Goal: Information Seeking & Learning: Understand process/instructions

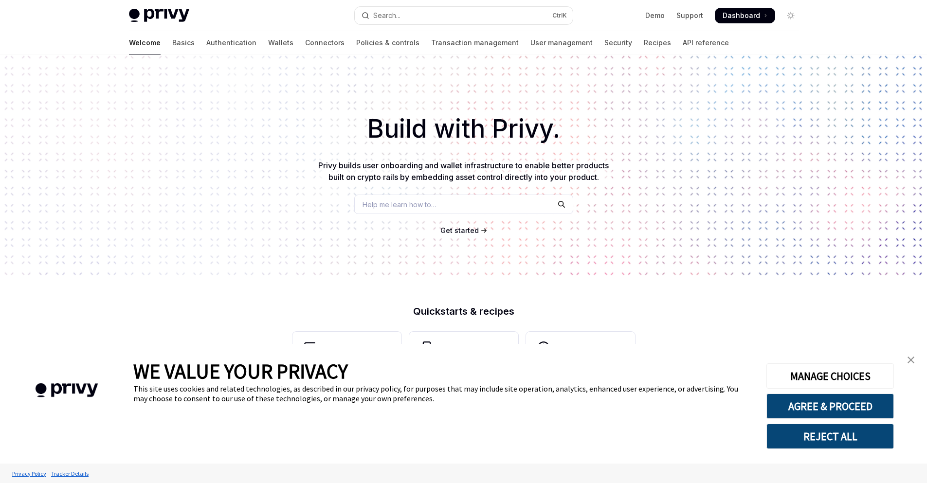
click at [832, 448] on button "REJECT ALL" at bounding box center [829, 436] width 127 height 25
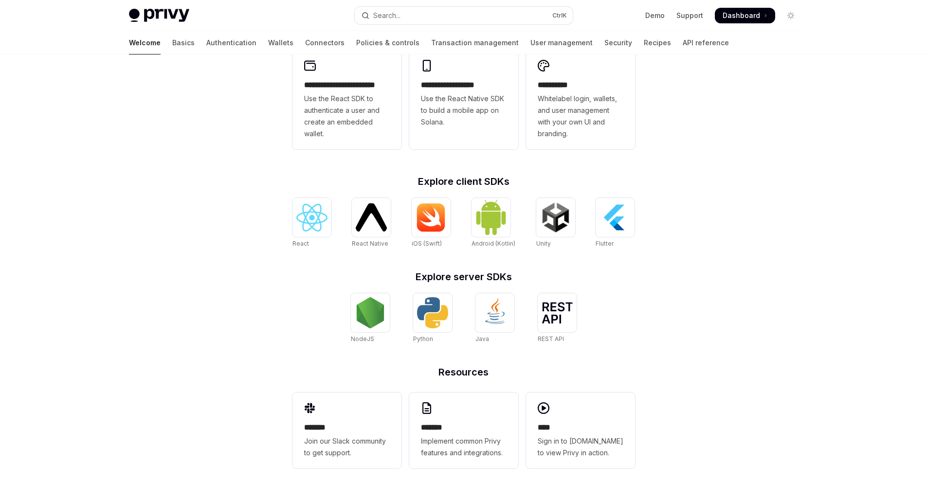
scroll to position [281, 0]
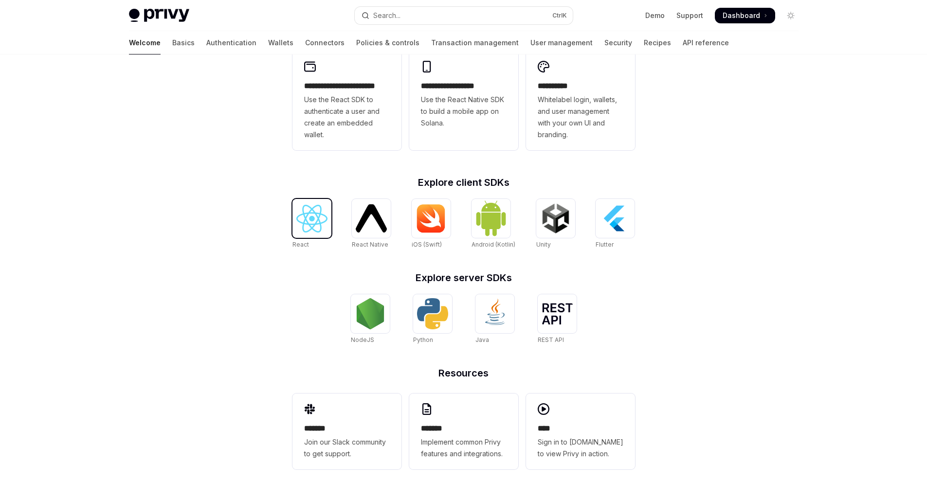
click at [313, 226] on img at bounding box center [311, 219] width 31 height 28
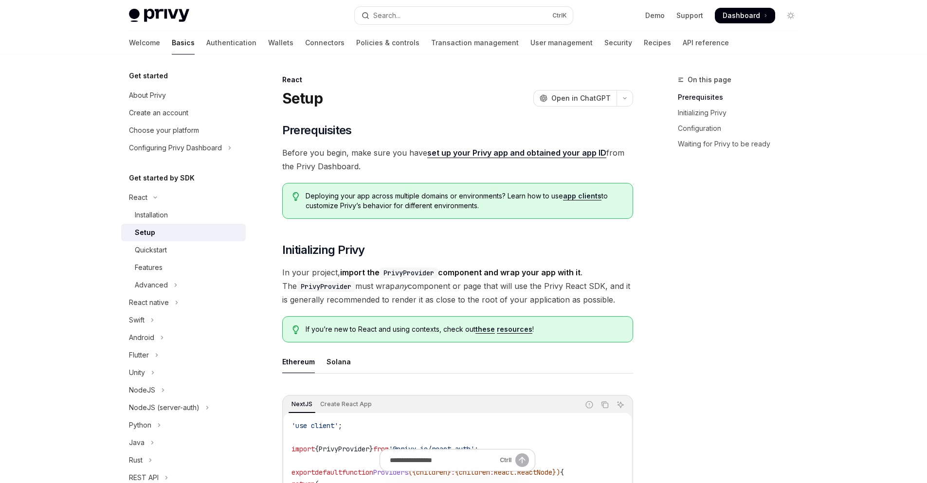
click at [481, 186] on div "Deploying your app across multiple domains or environments? Learn how to use ap…" at bounding box center [457, 201] width 351 height 36
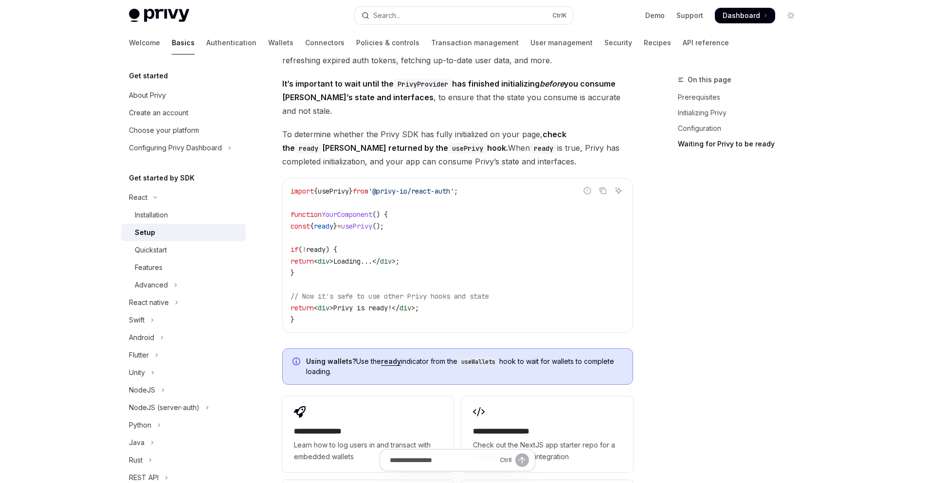
scroll to position [1204, 0]
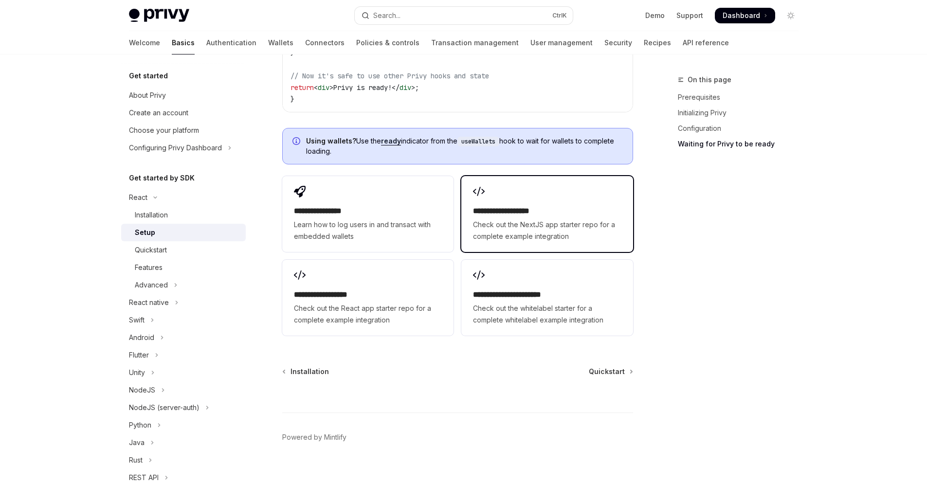
click at [528, 178] on div "**********" at bounding box center [546, 214] width 171 height 76
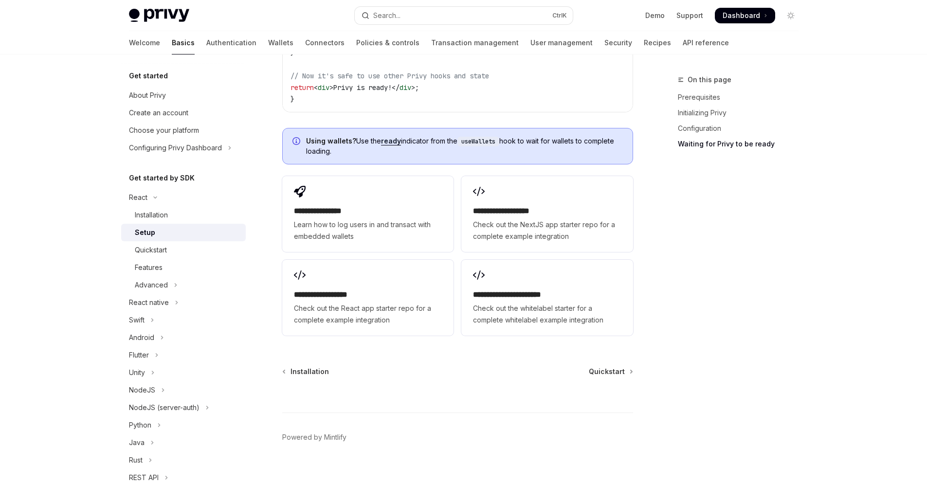
click at [752, 18] on span "Dashboard" at bounding box center [741, 16] width 37 height 10
click at [206, 35] on link "Authentication" at bounding box center [231, 42] width 50 height 23
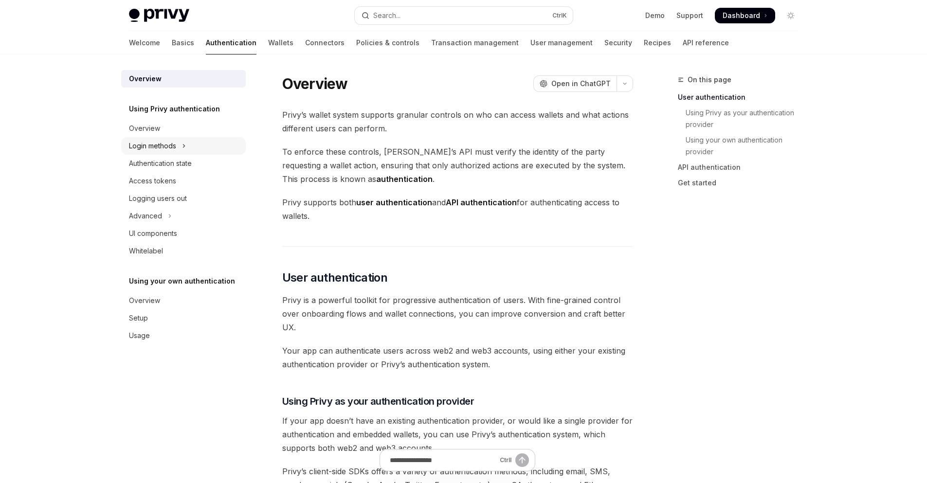
click at [176, 146] on div "Login methods" at bounding box center [152, 146] width 47 height 12
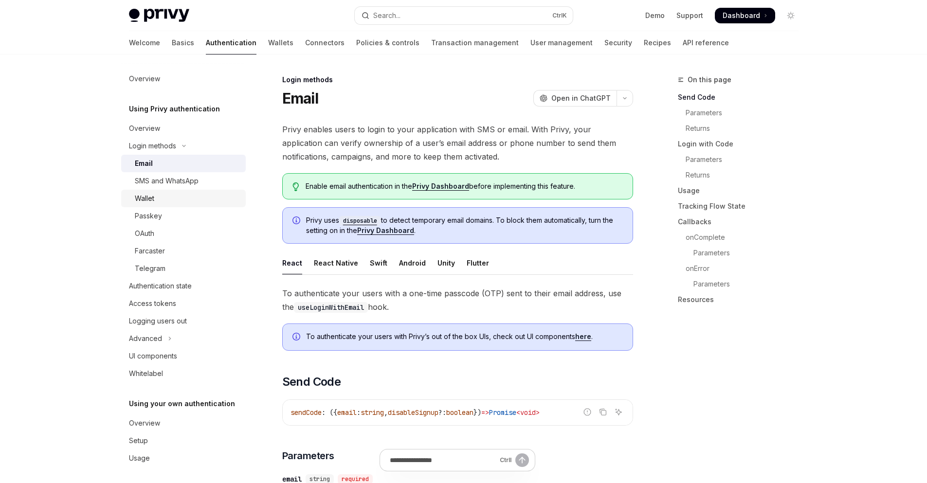
click at [161, 205] on link "Wallet" at bounding box center [183, 199] width 125 height 18
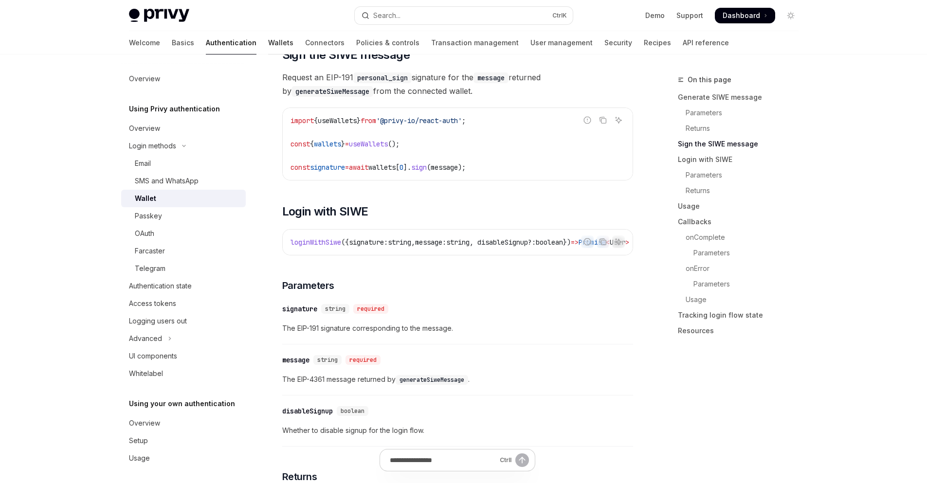
click at [268, 49] on link "Wallets" at bounding box center [280, 42] width 25 height 23
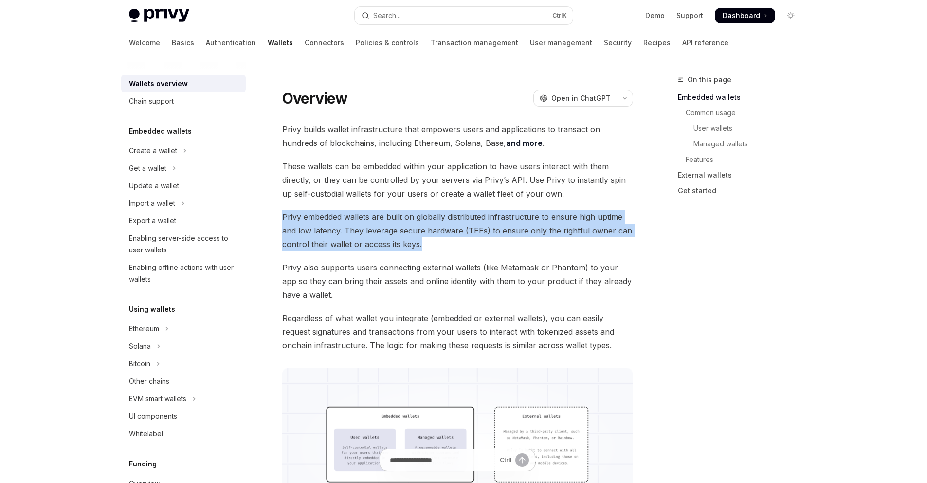
drag, startPoint x: 407, startPoint y: 208, endPoint x: 480, endPoint y: 241, distance: 80.1
click at [158, 336] on button "Ethereum" at bounding box center [183, 329] width 125 height 18
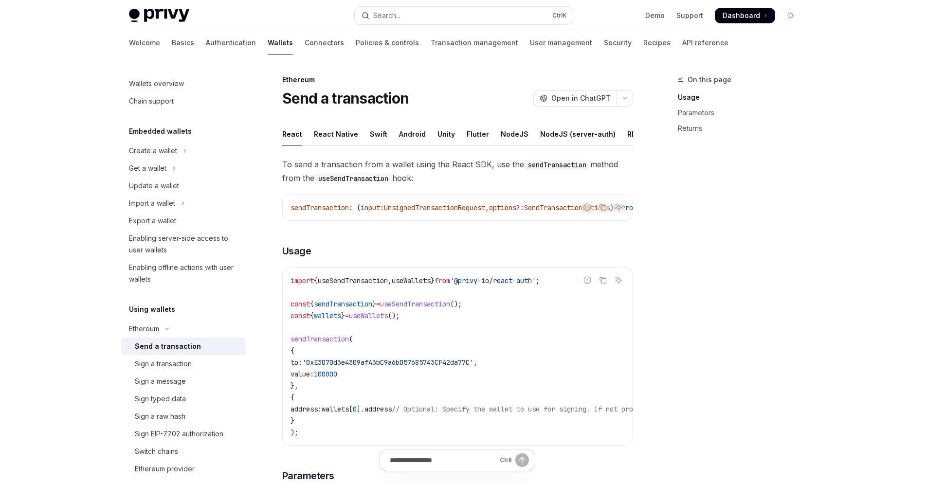
click at [377, 345] on code "import { useSendTransaction , useWallets } from '@privy-io/react-auth' ; const …" at bounding box center [545, 356] width 510 height 163
click at [604, 47] on link "Security" at bounding box center [618, 42] width 28 height 23
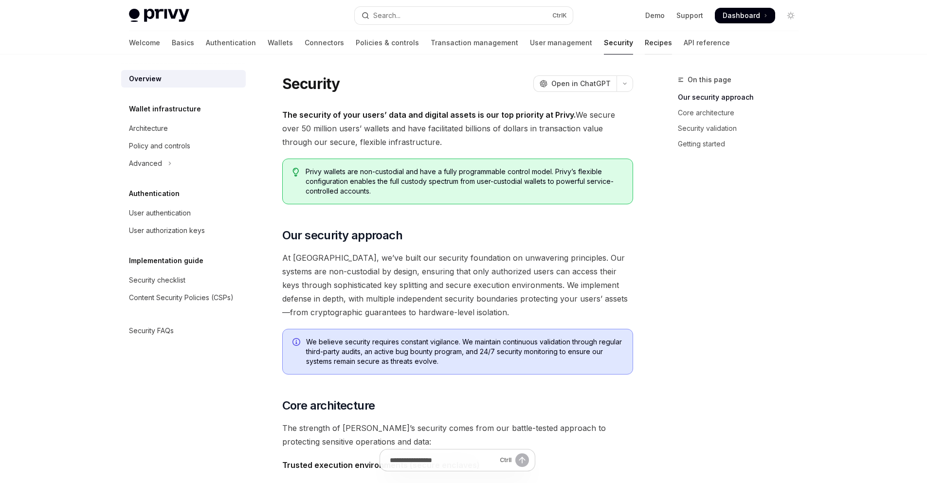
click at [645, 52] on link "Recipes" at bounding box center [658, 42] width 27 height 23
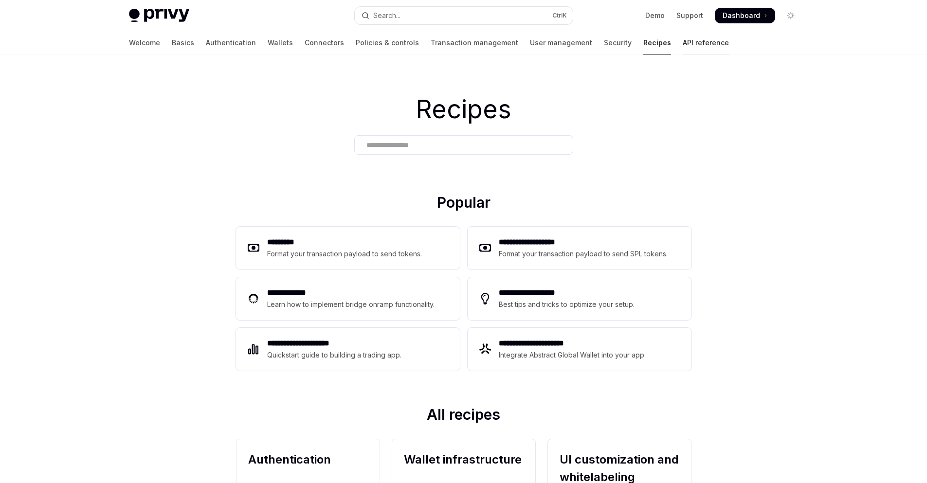
click at [683, 49] on link "API reference" at bounding box center [706, 42] width 46 height 23
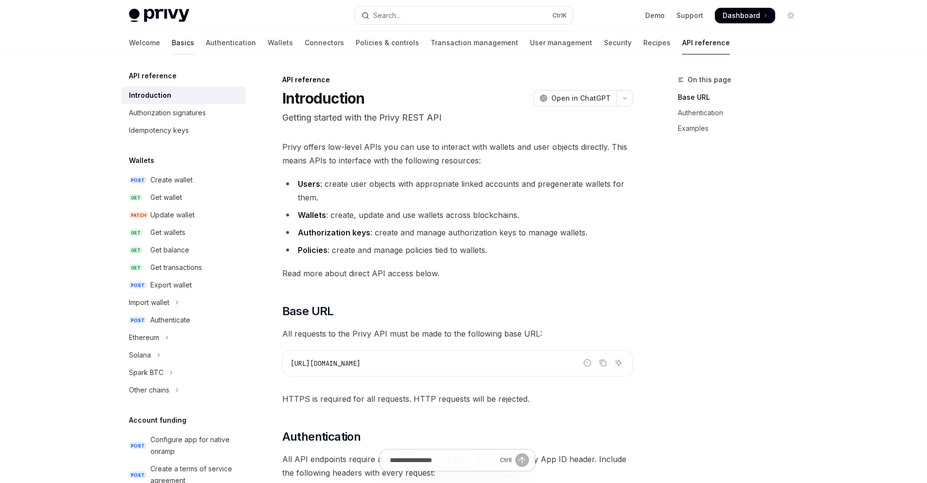
click at [172, 38] on link "Basics" at bounding box center [183, 42] width 22 height 23
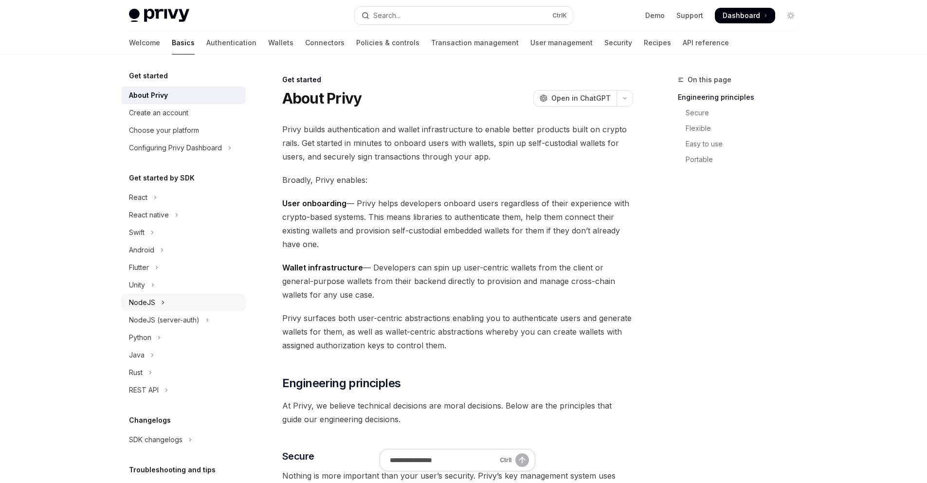
click at [164, 306] on button "NodeJS" at bounding box center [183, 303] width 125 height 18
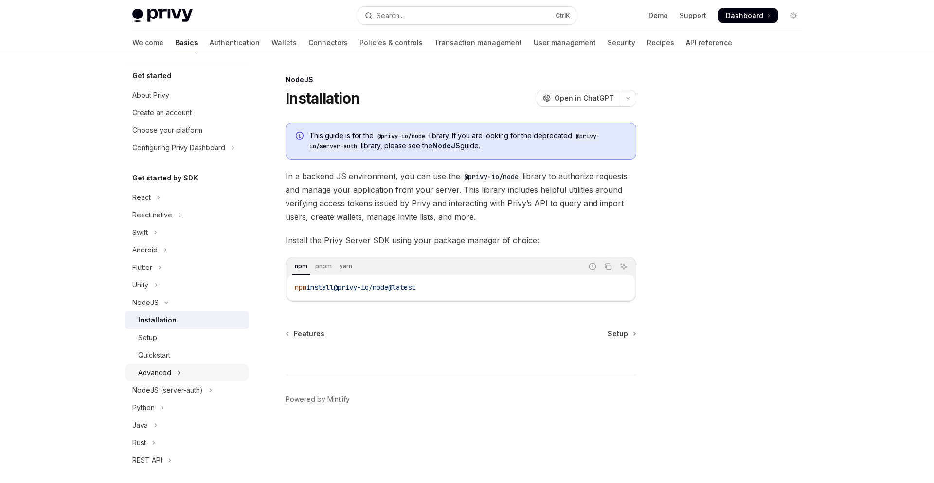
click at [181, 373] on button "Advanced" at bounding box center [187, 373] width 125 height 18
type textarea "*"
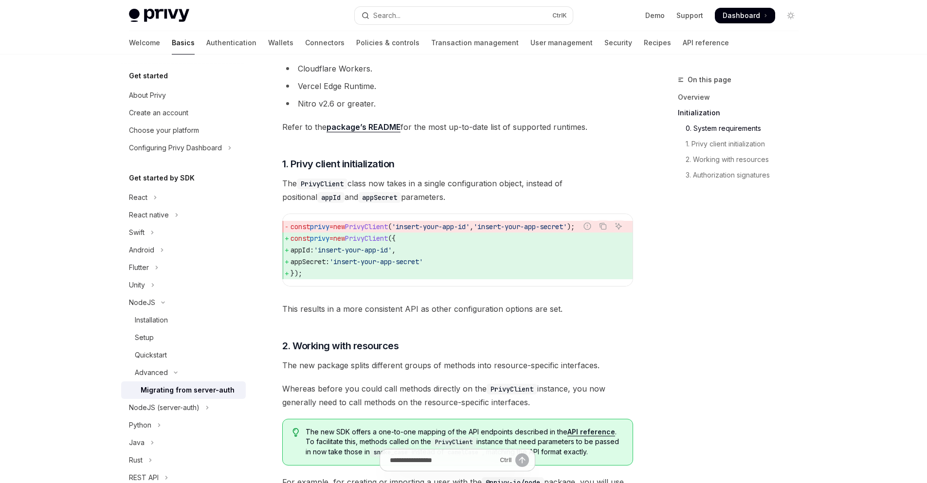
scroll to position [320, 0]
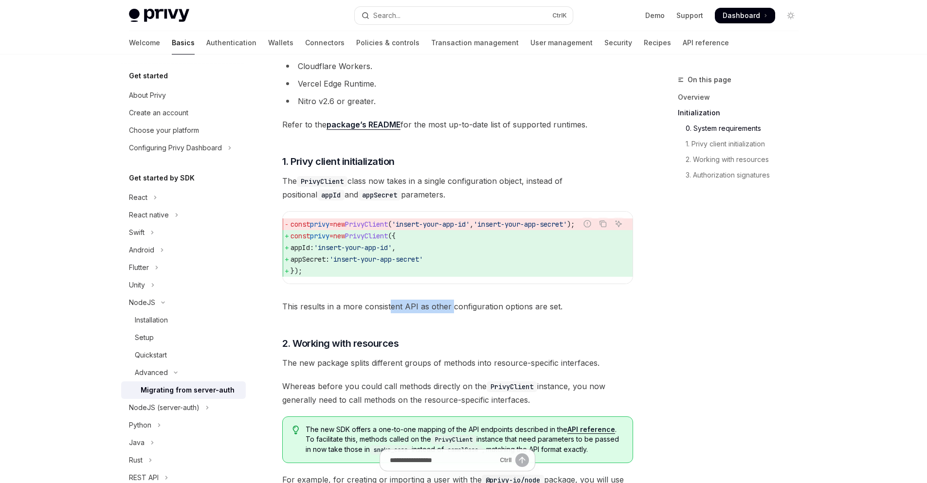
drag, startPoint x: 388, startPoint y: 309, endPoint x: 450, endPoint y: 315, distance: 62.1
click at [450, 313] on span "This results in a more consistent API as other configuration options are set." at bounding box center [457, 307] width 351 height 14
click at [580, 282] on div "const privy = new PrivyClient ( 'insert-your-app-id' , 'insert-your-app-secret'…" at bounding box center [458, 248] width 350 height 72
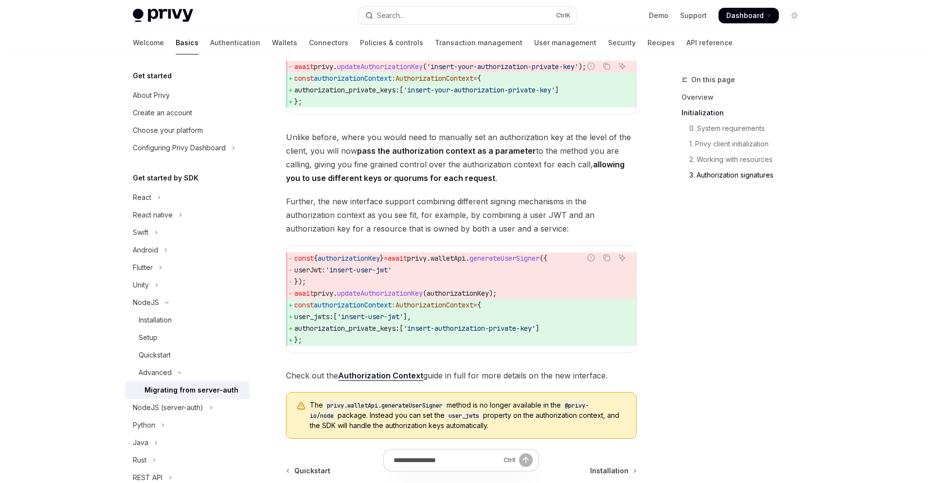
scroll to position [1240, 0]
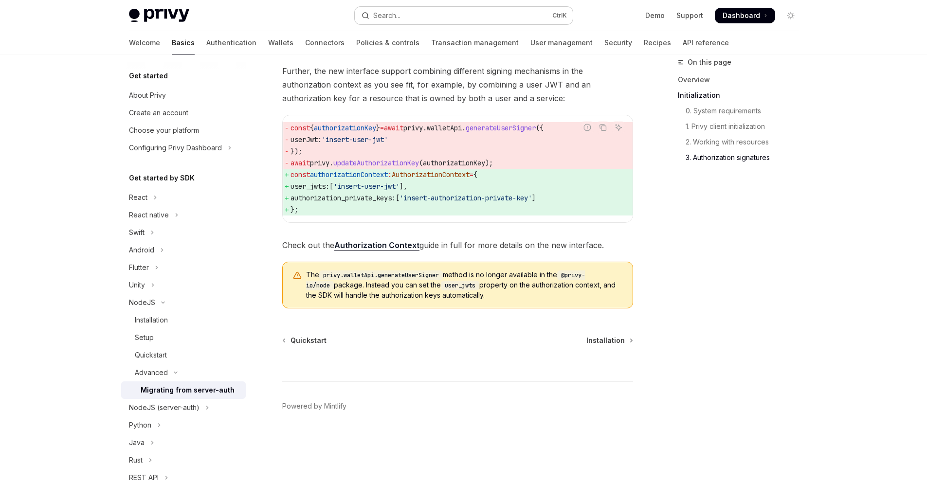
click at [424, 24] on button "Search... Ctrl K" at bounding box center [464, 16] width 218 height 18
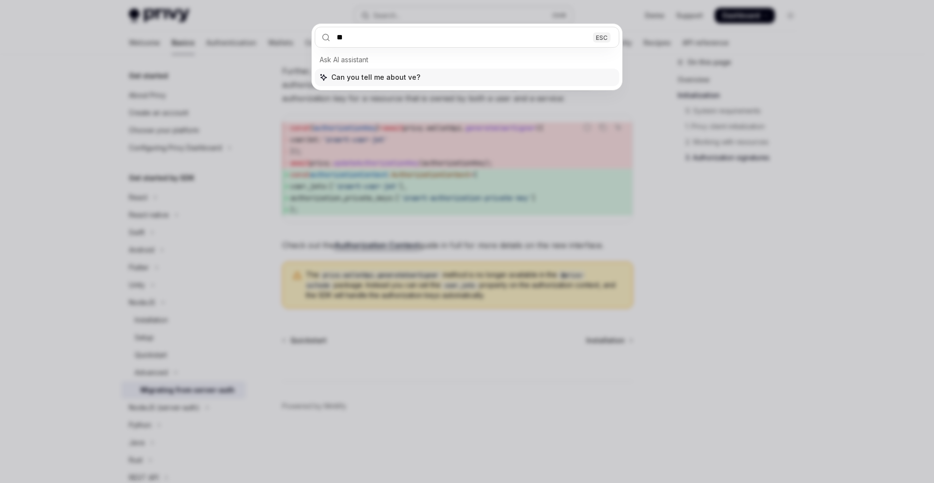
type input "**"
type textarea "*"
type input "******"
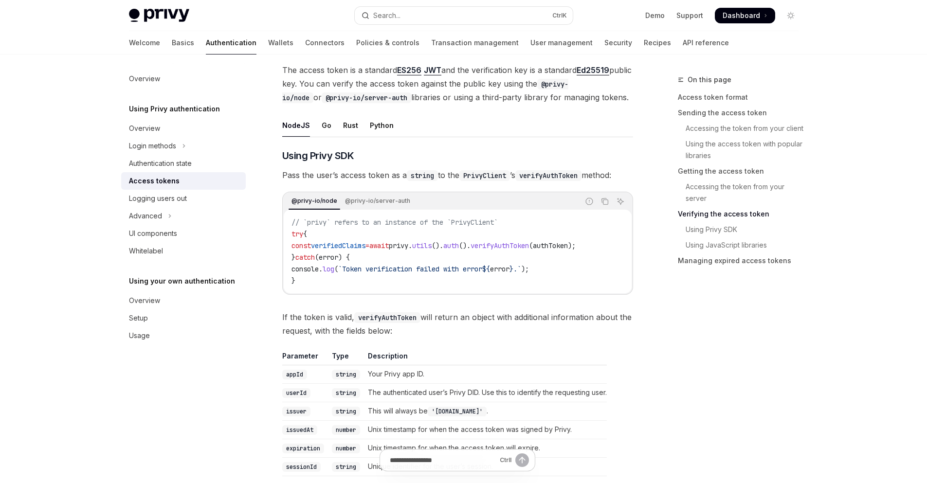
scroll to position [1465, 0]
drag, startPoint x: 436, startPoint y: 124, endPoint x: 535, endPoint y: 127, distance: 98.3
click at [535, 127] on ul "NodeJS Go Rust Python" at bounding box center [457, 126] width 351 height 23
click at [474, 126] on ul "NodeJS Go Rust Python" at bounding box center [457, 126] width 351 height 23
drag, startPoint x: 474, startPoint y: 126, endPoint x: 535, endPoint y: 131, distance: 60.6
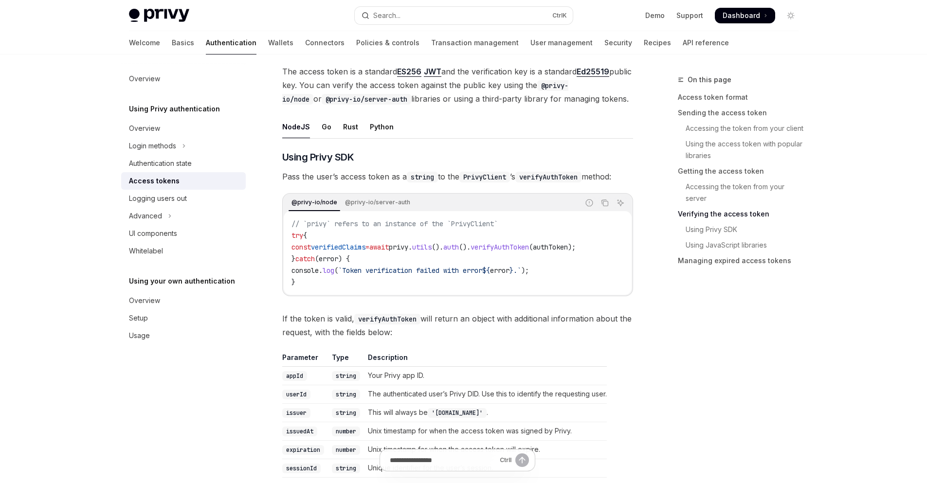
click at [535, 131] on ul "NodeJS Go Rust Python" at bounding box center [457, 126] width 351 height 23
click at [499, 135] on ul "NodeJS Go Rust Python" at bounding box center [457, 126] width 351 height 23
drag, startPoint x: 499, startPoint y: 135, endPoint x: 577, endPoint y: 145, distance: 78.4
drag, startPoint x: 446, startPoint y: 245, endPoint x: 537, endPoint y: 253, distance: 90.8
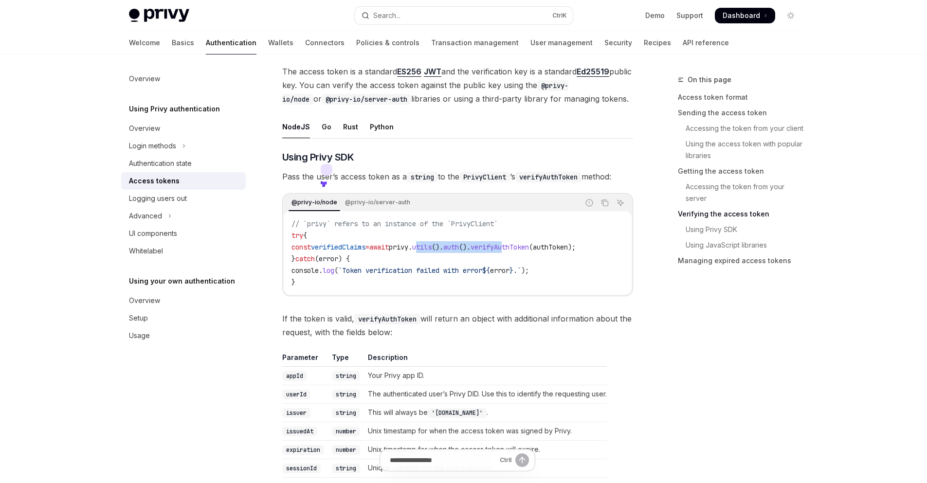
click at [537, 253] on code "// `privy` refers to an instance of the `PrivyClient` try { const verifiedClaim…" at bounding box center [457, 253] width 332 height 70
click at [530, 252] on div at bounding box center [530, 252] width 0 height 0
click at [565, 253] on code "// `privy` refers to an instance of the `PrivyClient` try { const verifiedClaim…" at bounding box center [457, 253] width 332 height 70
drag, startPoint x: 504, startPoint y: 249, endPoint x: 529, endPoint y: 244, distance: 25.7
click at [529, 244] on span "verifyAuthToken" at bounding box center [499, 247] width 58 height 9
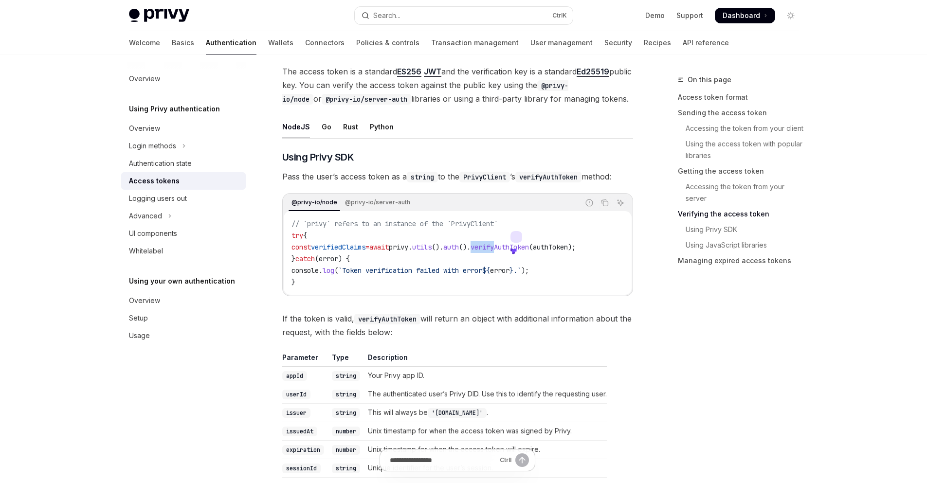
click at [529, 244] on span "verifyAuthToken" at bounding box center [499, 247] width 58 height 9
click at [529, 221] on code "// `privy` refers to an instance of the `PrivyClient` try { const verifiedClaim…" at bounding box center [457, 253] width 332 height 70
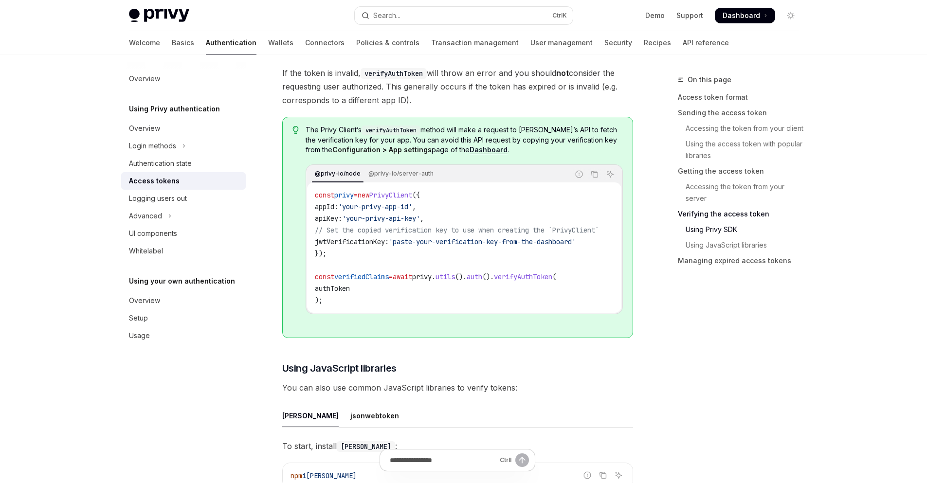
scroll to position [1891, 0]
drag, startPoint x: 569, startPoint y: 201, endPoint x: 592, endPoint y: 182, distance: 30.1
click at [592, 182] on div "@privy-io/node @privy-io/server-auth Report incorrect code Copy Ask AI const pr…" at bounding box center [464, 239] width 317 height 150
click at [592, 180] on button "Copy the contents from the code block" at bounding box center [594, 173] width 13 height 13
click at [535, 306] on code "const privy = new PrivyClient ({ appId: 'your-privy-app-id' , apiKey: 'your-pri…" at bounding box center [468, 247] width 307 height 117
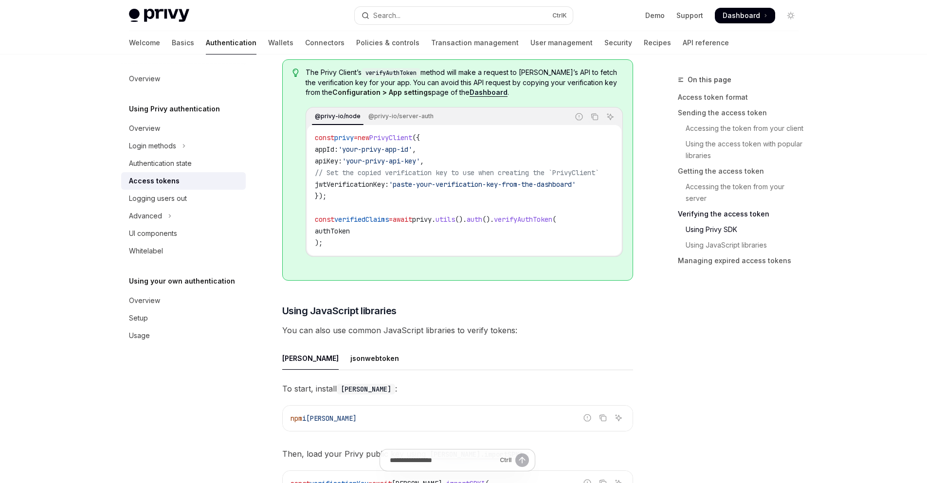
scroll to position [1947, 0]
click at [172, 46] on link "Basics" at bounding box center [183, 42] width 22 height 23
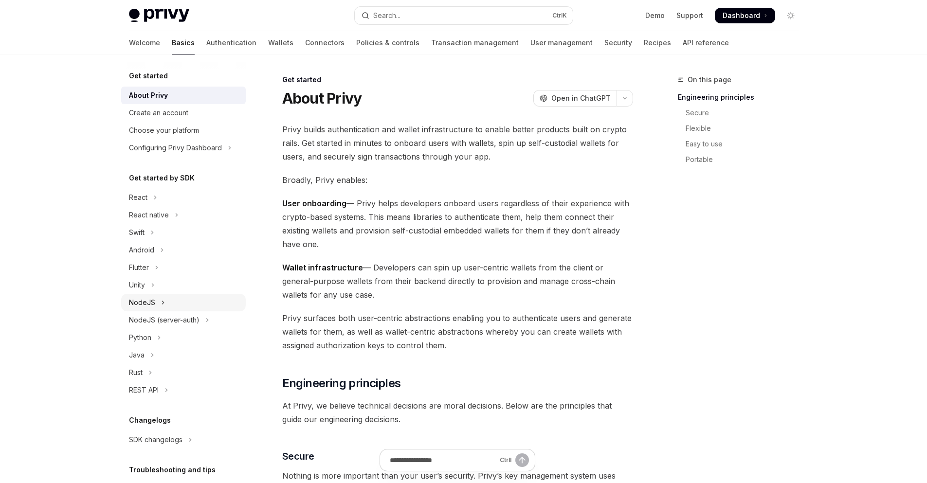
click at [163, 306] on icon "Toggle NodeJS section" at bounding box center [163, 303] width 4 height 12
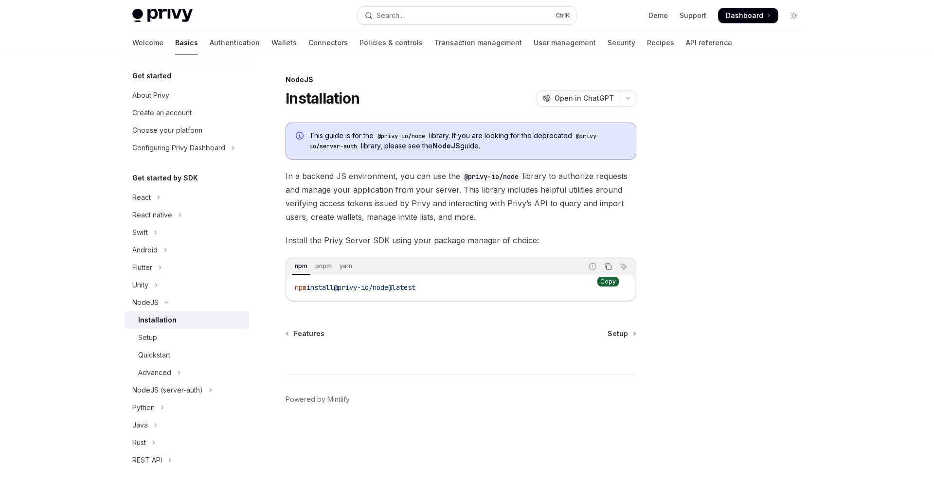
click at [605, 263] on icon "Copy the contents from the code block" at bounding box center [608, 267] width 8 height 8
click at [159, 341] on div "Setup" at bounding box center [190, 338] width 105 height 12
type textarea "*"
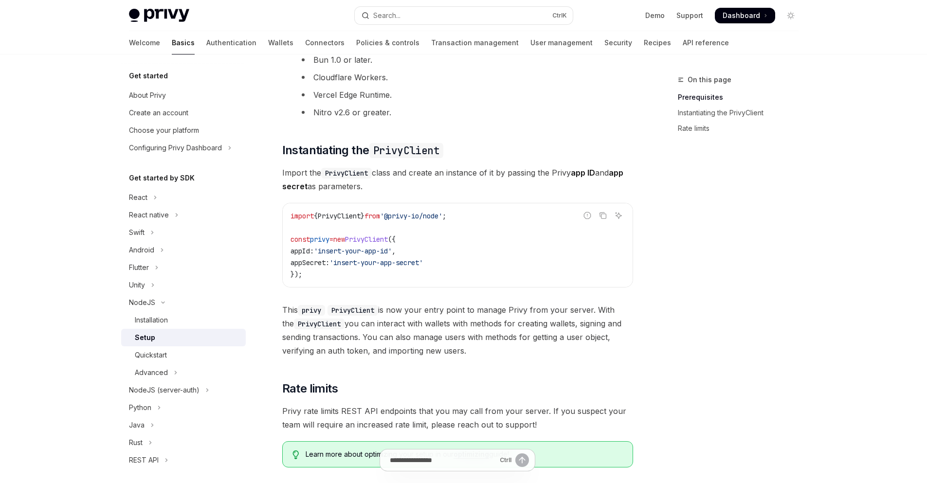
scroll to position [190, 0]
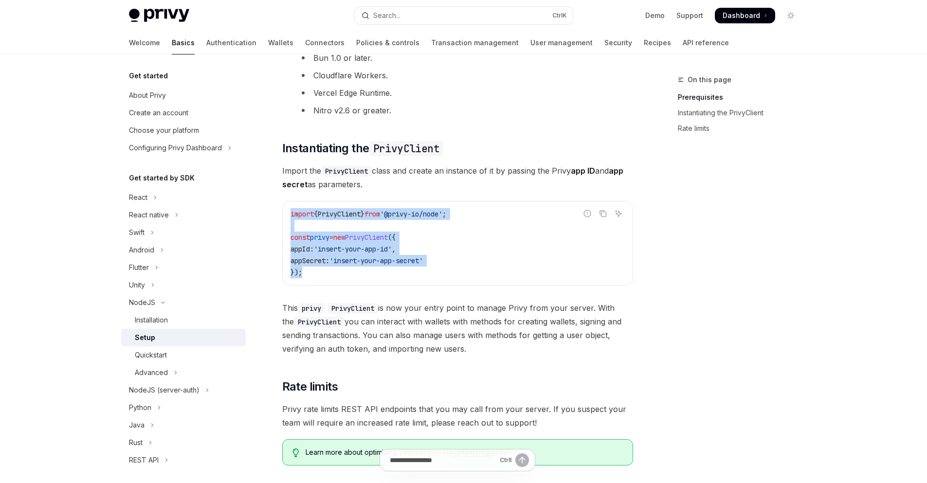
drag, startPoint x: 315, startPoint y: 271, endPoint x: 278, endPoint y: 210, distance: 71.6
click at [278, 210] on div "NodeJS Setup OpenAI Open in ChatGPT OpenAI Open in ChatGPT ​ Prerequisites Befo…" at bounding box center [366, 253] width 537 height 739
copy code "import { PrivyClient } from '@privy-io/node' ; const privy = new PrivyClient ({…"
click at [321, 264] on span "appSecret:" at bounding box center [309, 260] width 39 height 9
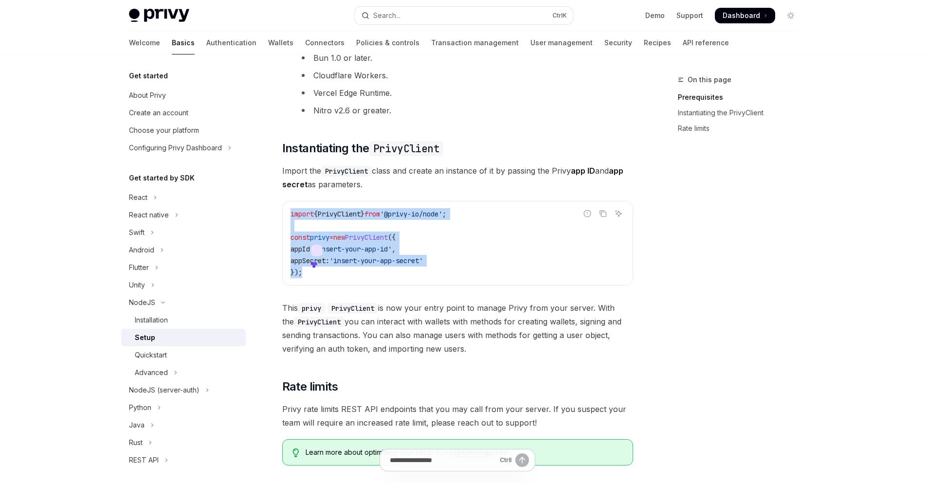
copy span "appSecret"
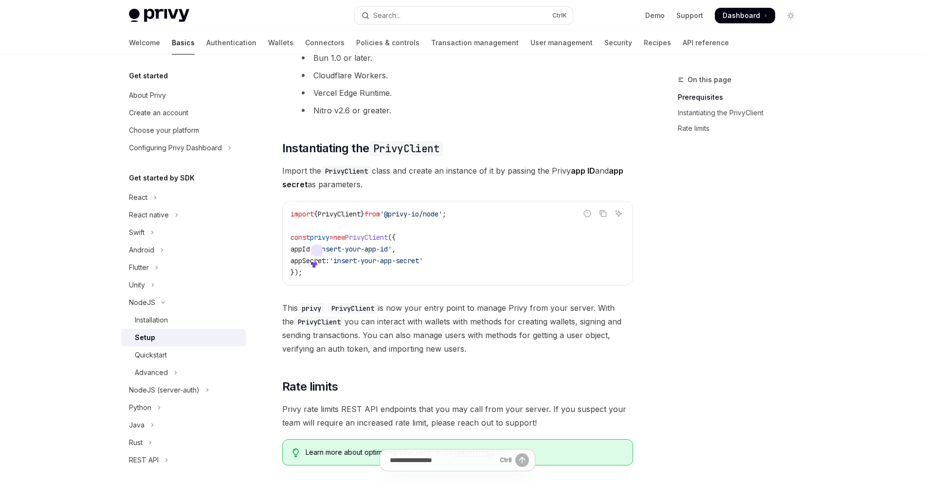
click at [462, 277] on code "import { PrivyClient } from '@privy-io/node' ; const privy = new PrivyClient ({…" at bounding box center [457, 243] width 334 height 70
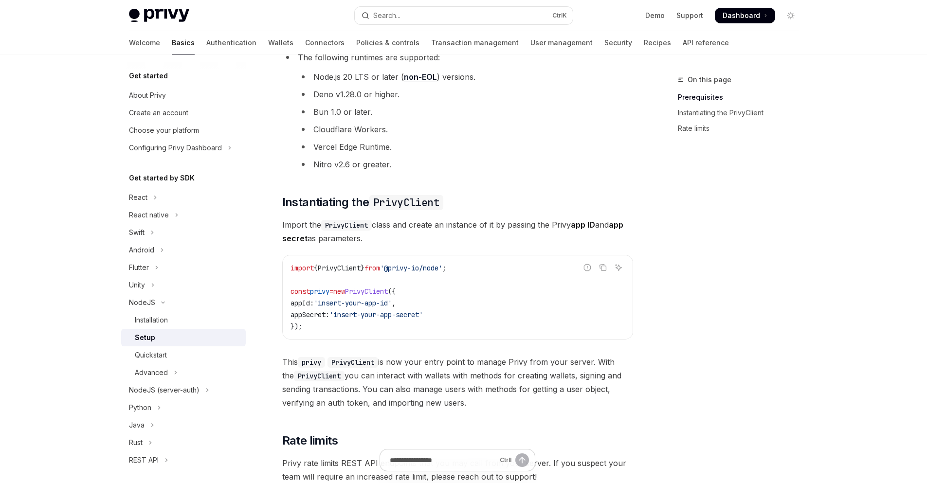
scroll to position [137, 0]
click at [695, 202] on div "On this page Prerequisites Instantiating the PrivyClient Rate limits" at bounding box center [732, 278] width 148 height 409
click at [320, 11] on div "Privy Docs home page" at bounding box center [238, 16] width 218 height 14
